Goal: Find specific page/section: Find specific page/section

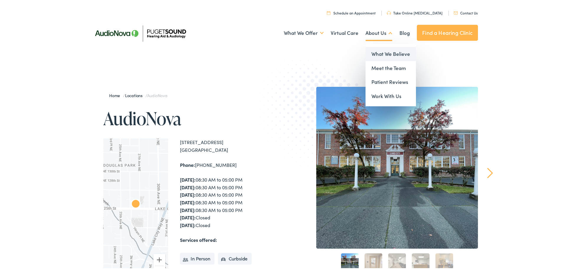
click at [376, 52] on link "What We Believe" at bounding box center [391, 53] width 50 height 14
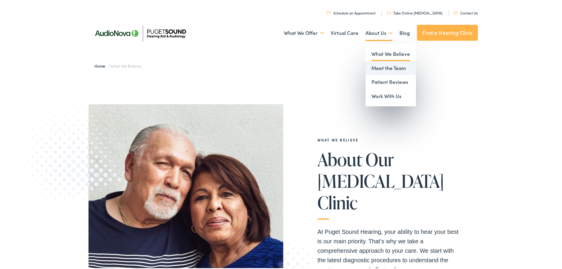
click at [379, 68] on link "Meet the Team" at bounding box center [391, 67] width 50 height 14
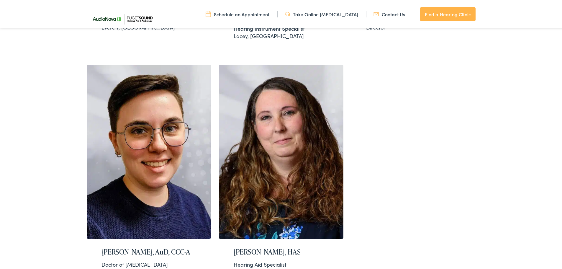
scroll to position [1062, 0]
